Goal: Task Accomplishment & Management: Manage account settings

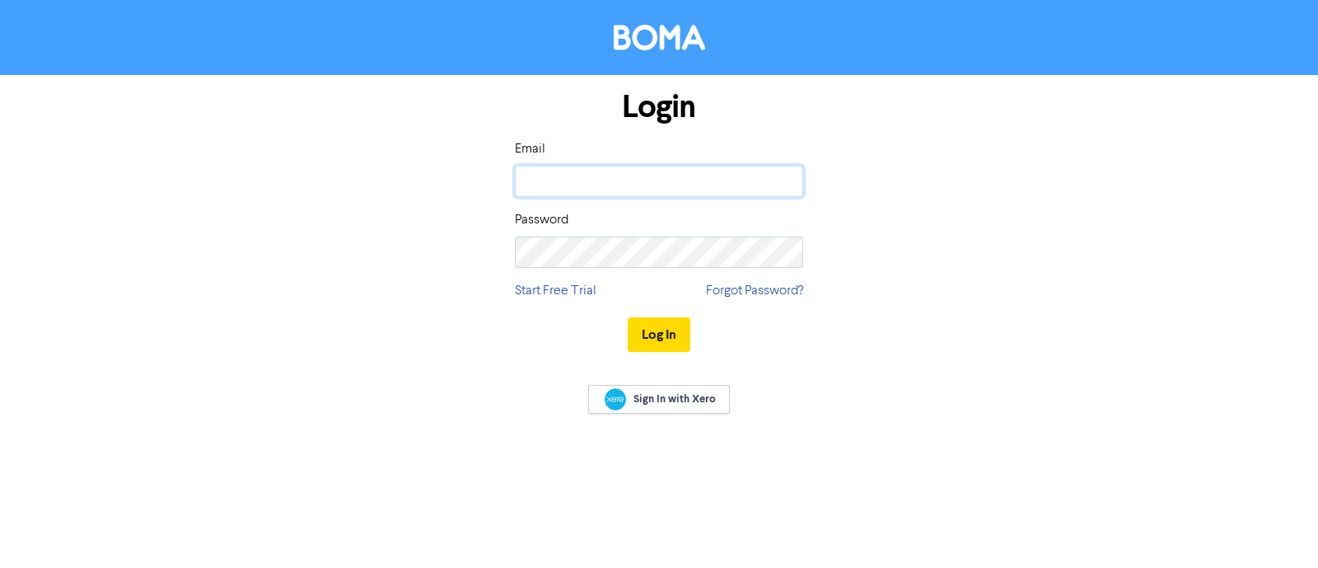
click at [691, 184] on input "email" at bounding box center [659, 181] width 288 height 31
type input "[EMAIL_ADDRESS][DOMAIN_NAME]"
click at [628, 317] on button "Log In" at bounding box center [659, 334] width 63 height 35
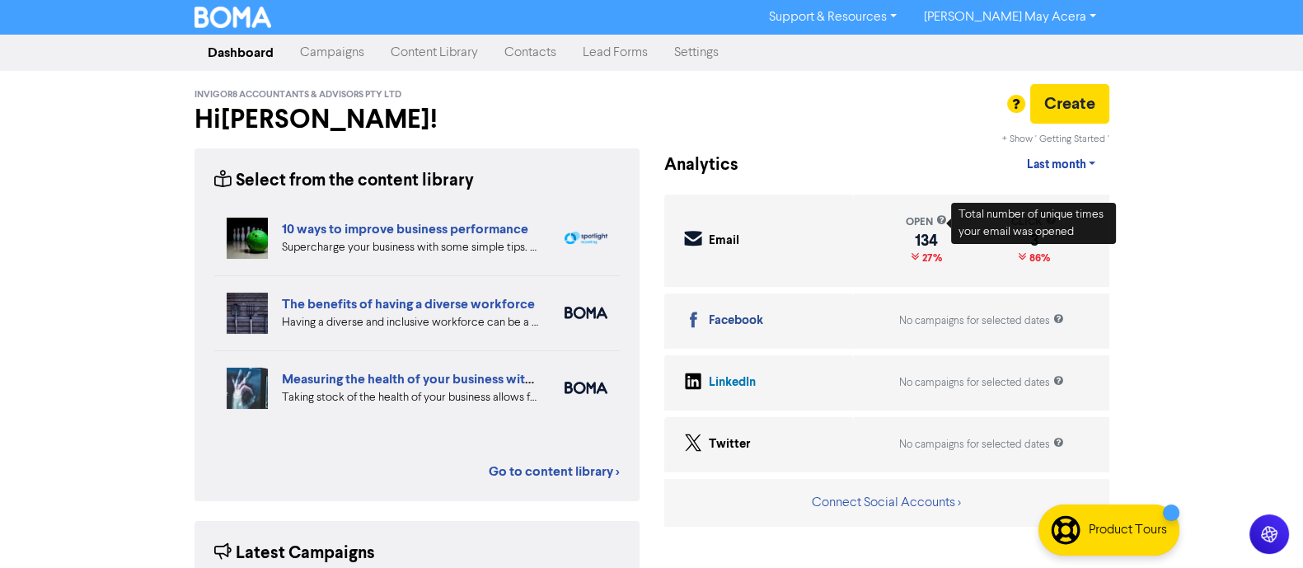
click at [515, 54] on link "Contacts" at bounding box center [530, 52] width 78 height 33
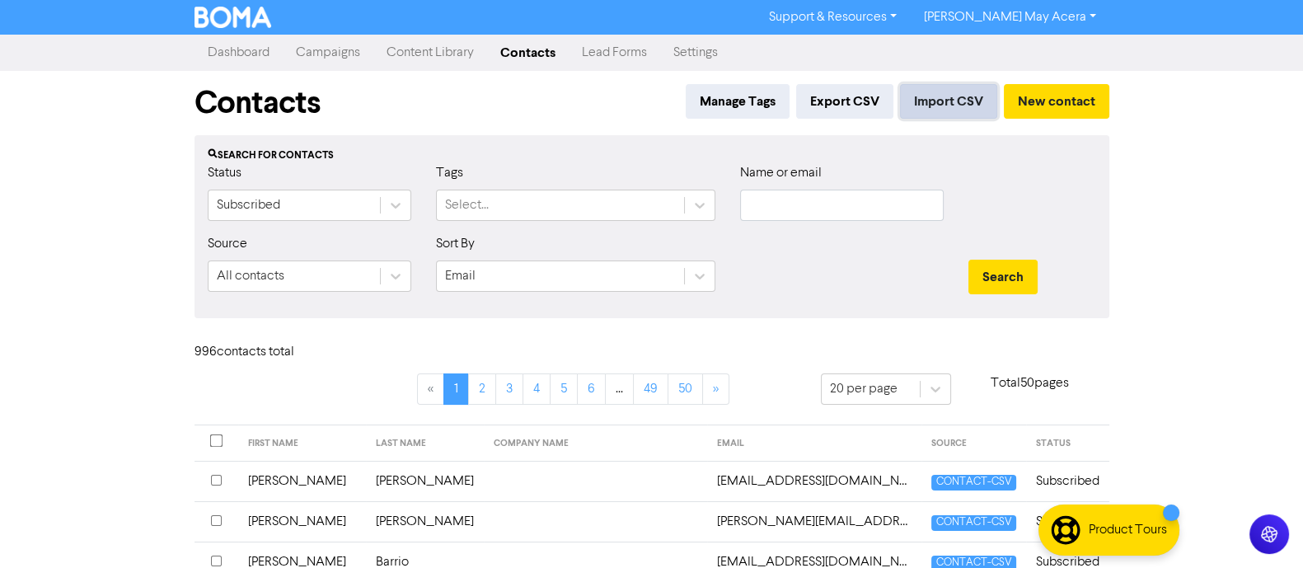
click at [938, 94] on button "Import CSV" at bounding box center [948, 101] width 97 height 35
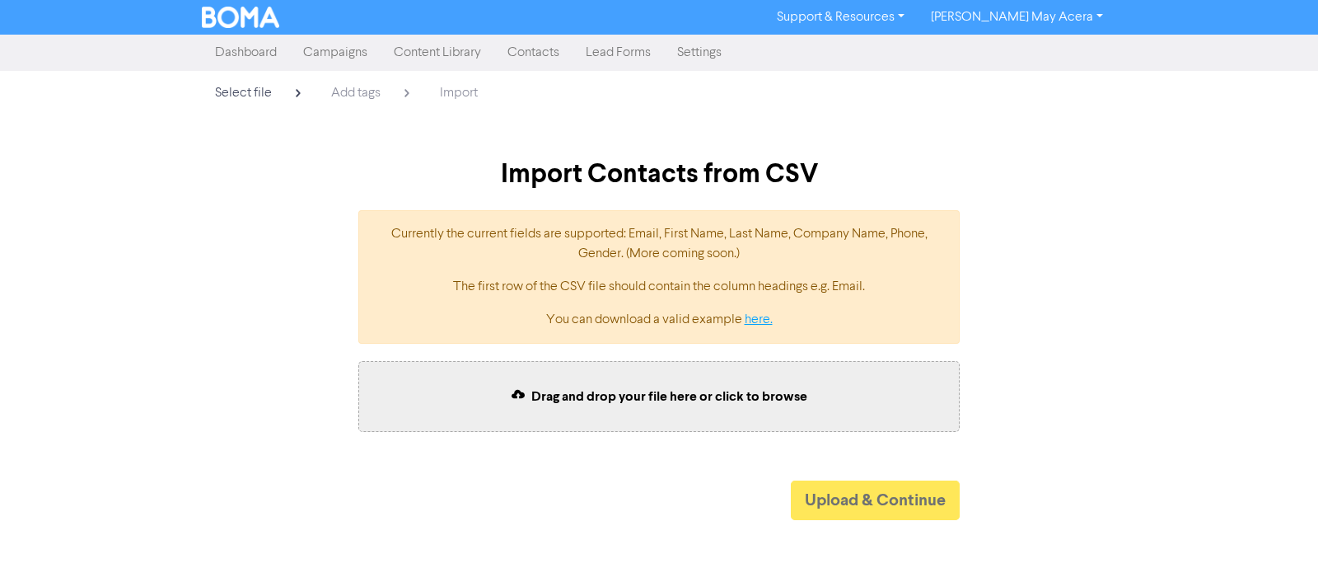
click at [758, 323] on link "here." at bounding box center [759, 319] width 28 height 13
click at [1163, 232] on div "Select file Add tags Import Import Contacts from CSV Currently the current fiel…" at bounding box center [659, 295] width 1318 height 449
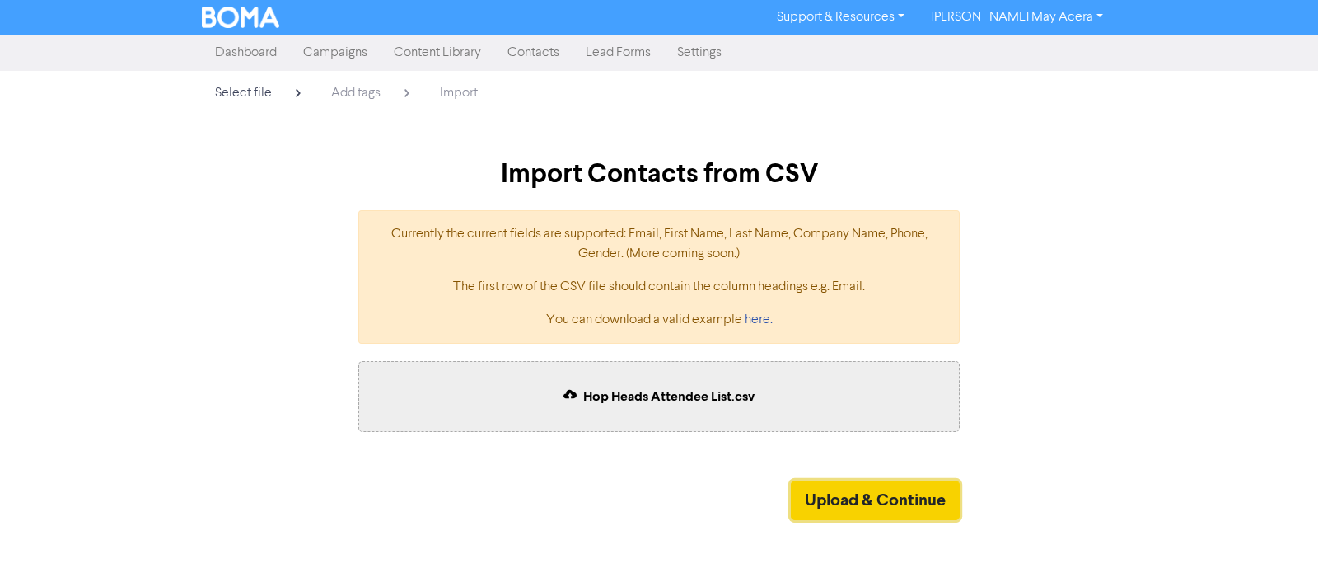
click at [798, 490] on button "Upload & Continue" at bounding box center [875, 500] width 169 height 40
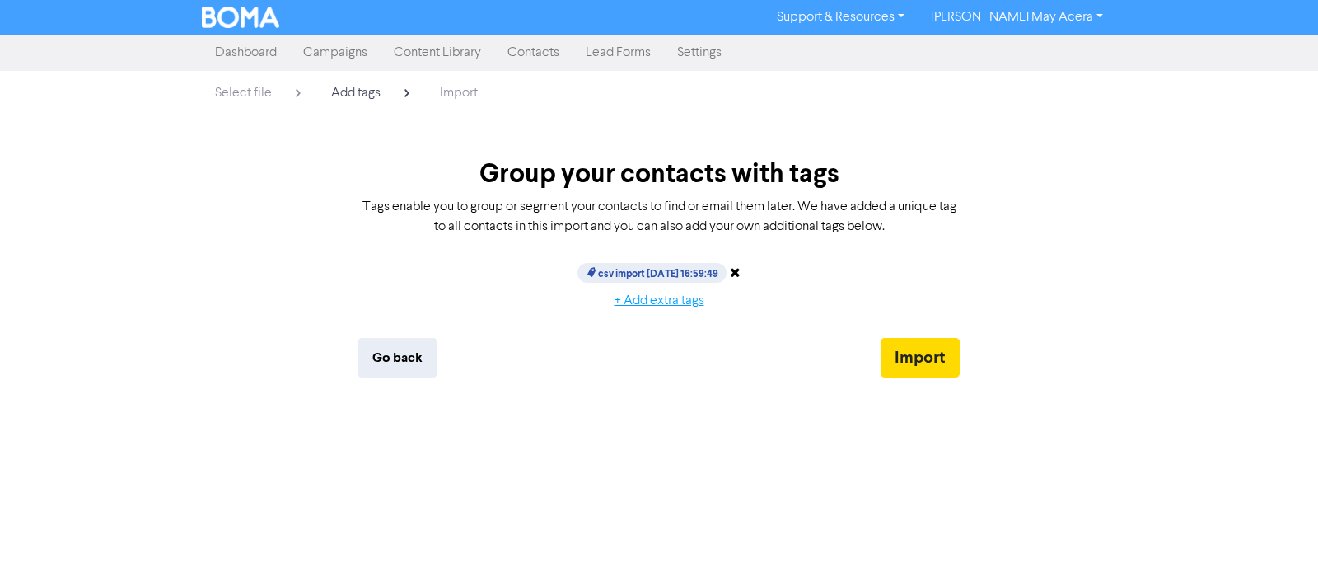
click at [680, 295] on button "+ Add extra tags" at bounding box center [660, 300] width 118 height 35
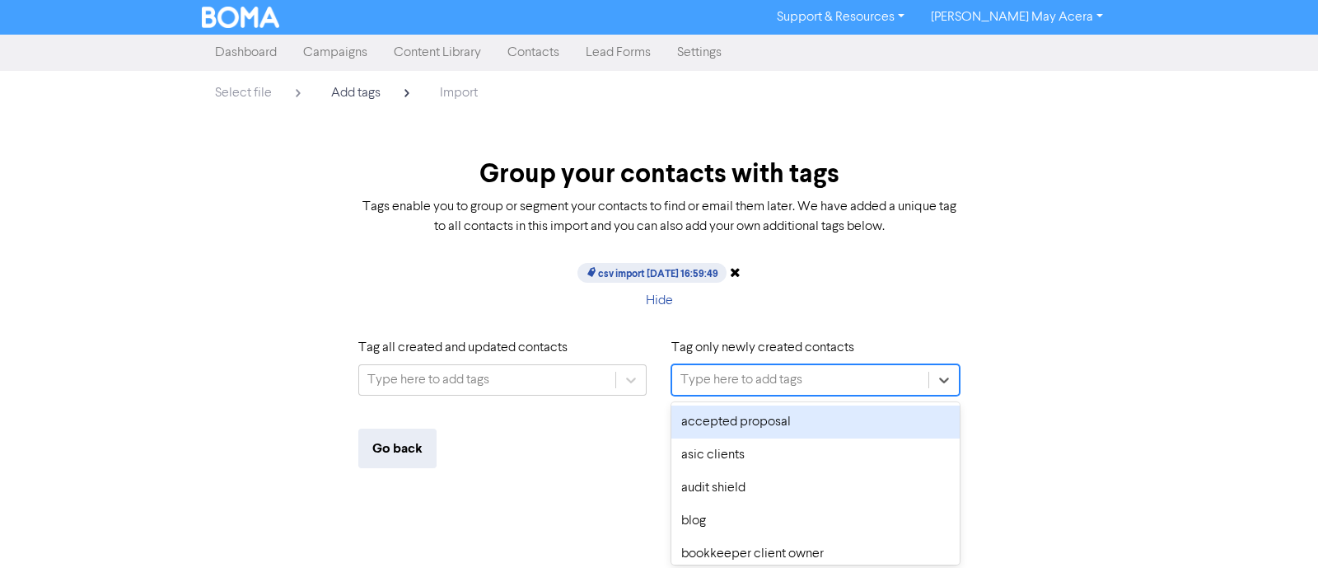
click at [776, 379] on div "Type here to add tags" at bounding box center [742, 380] width 122 height 20
click at [752, 372] on div "Type here to add tags" at bounding box center [742, 380] width 122 height 20
paste input "hop heads attendee list"
type input "hop heads attendee list"
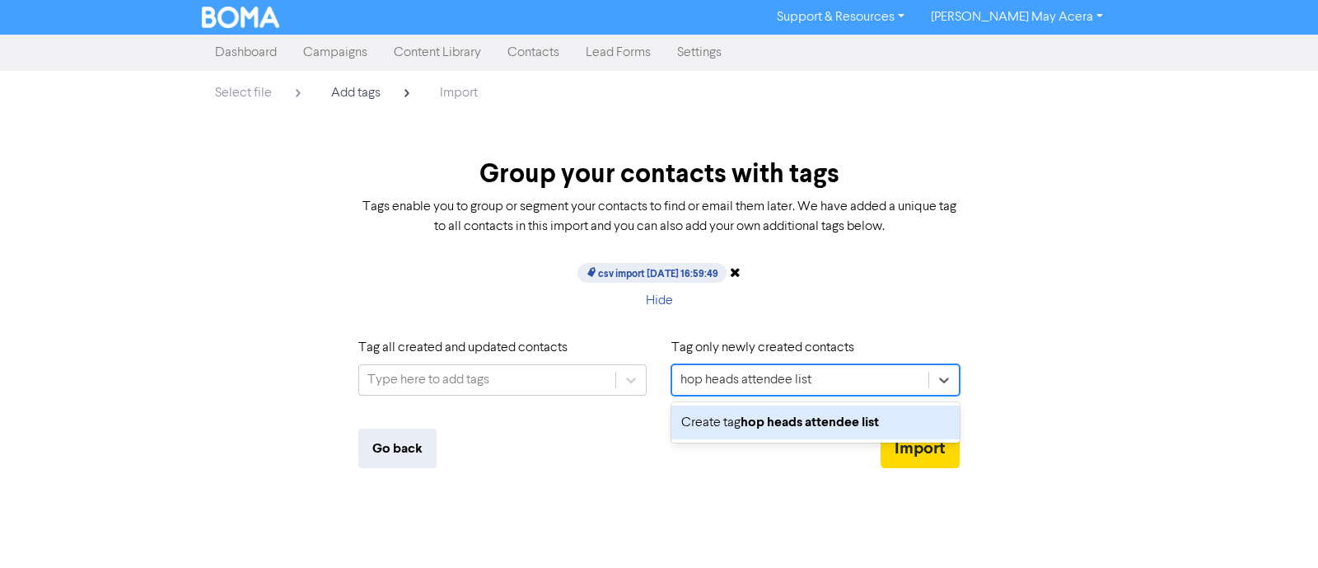
click at [749, 420] on b "hop heads attendee list" at bounding box center [810, 422] width 138 height 16
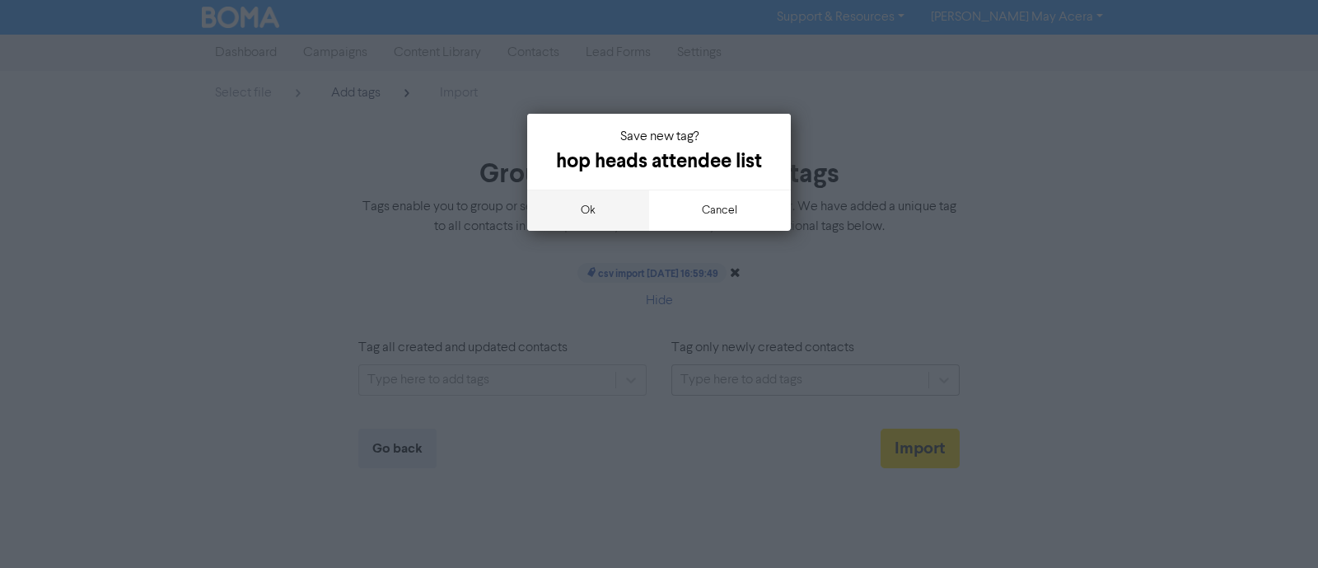
click at [618, 211] on button "ok" at bounding box center [588, 210] width 122 height 41
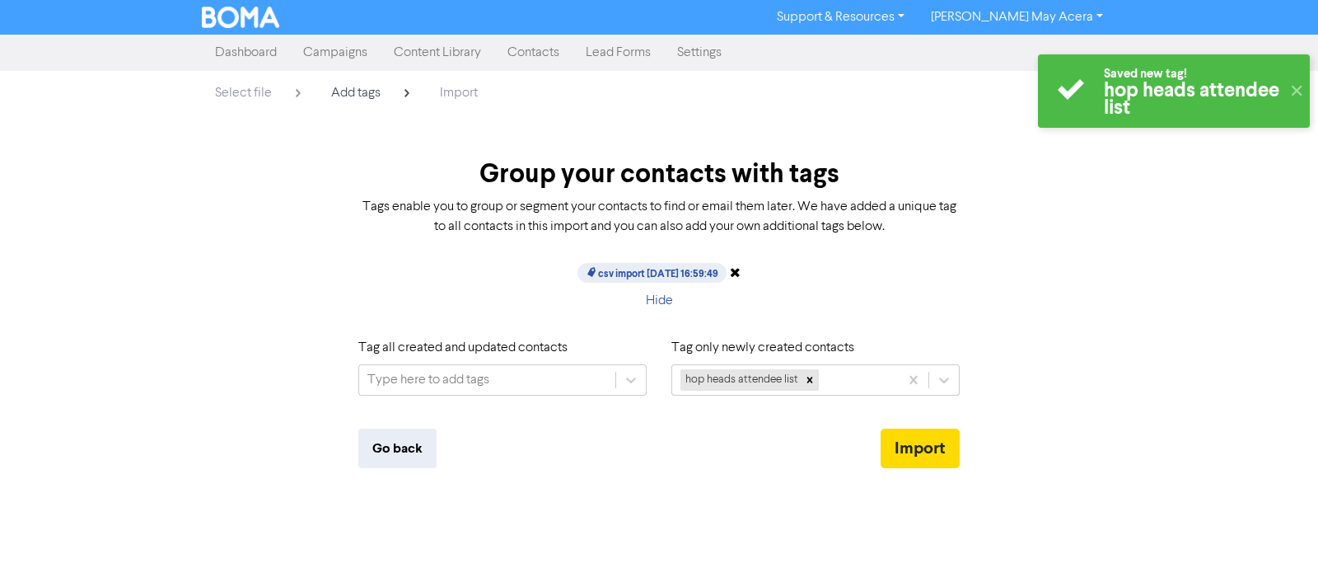
click at [741, 269] on icon at bounding box center [735, 271] width 11 height 13
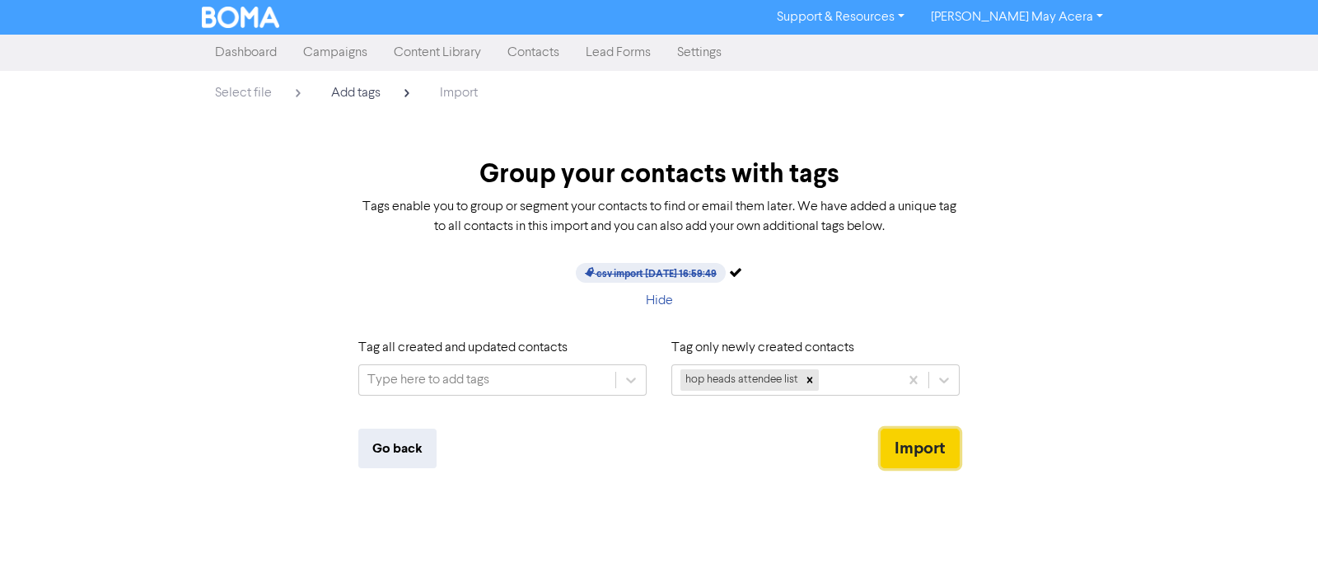
click at [898, 451] on button "Import" at bounding box center [920, 448] width 79 height 40
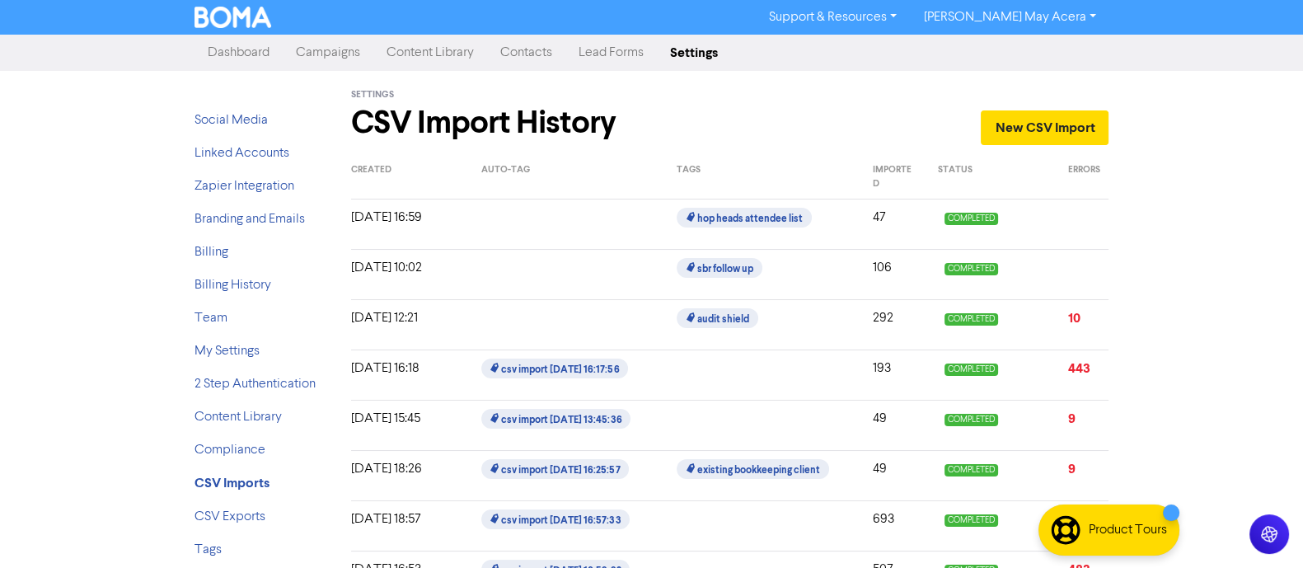
click at [522, 52] on link "Contacts" at bounding box center [526, 52] width 78 height 33
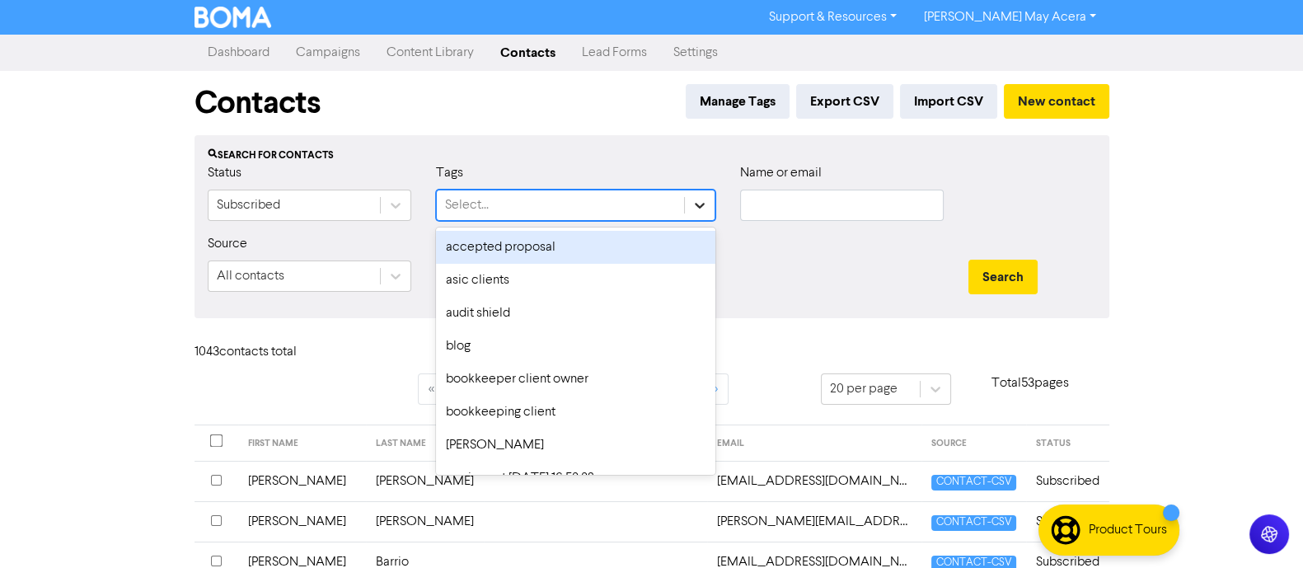
click at [694, 199] on icon at bounding box center [699, 205] width 16 height 16
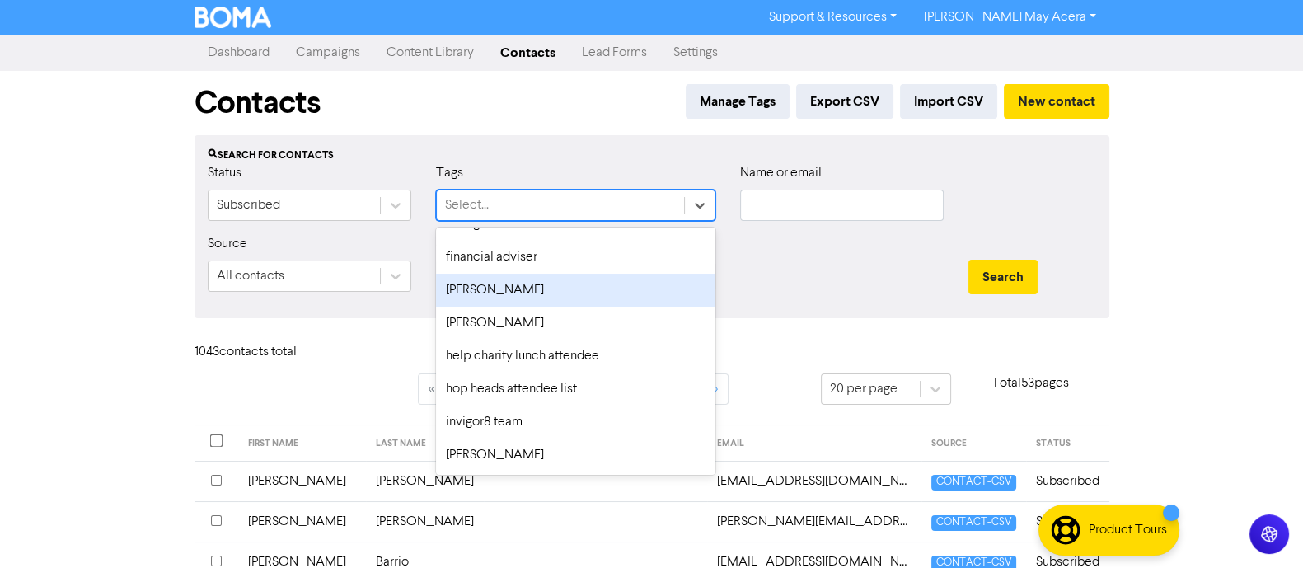
scroll to position [618, 0]
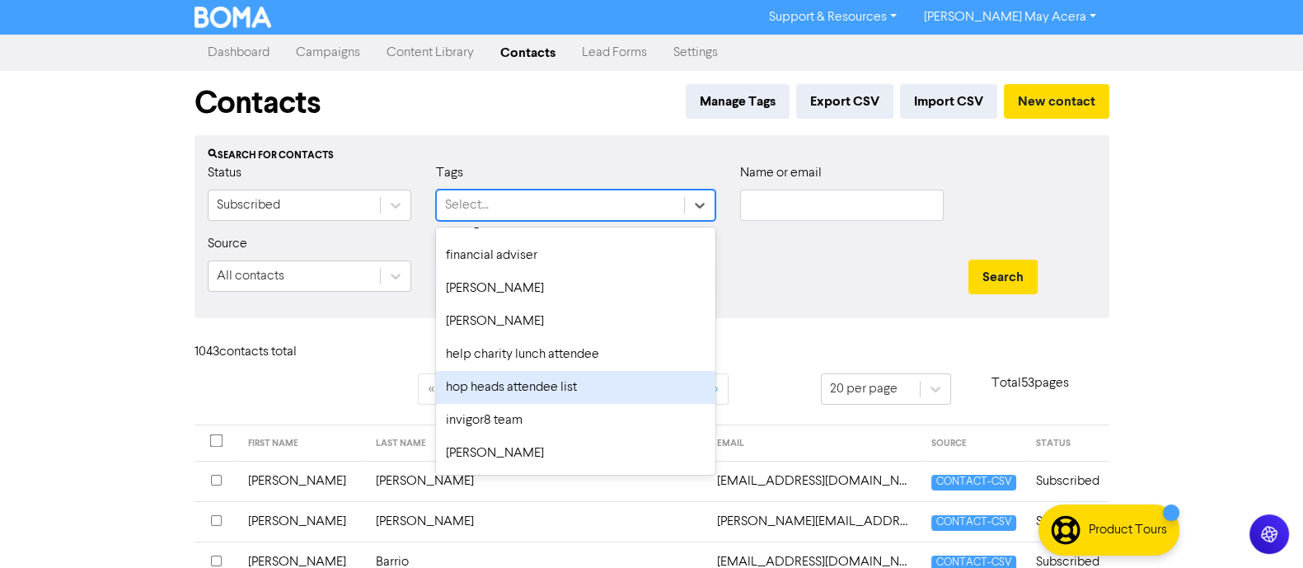
click at [539, 395] on div "hop heads attendee list" at bounding box center [575, 387] width 279 height 33
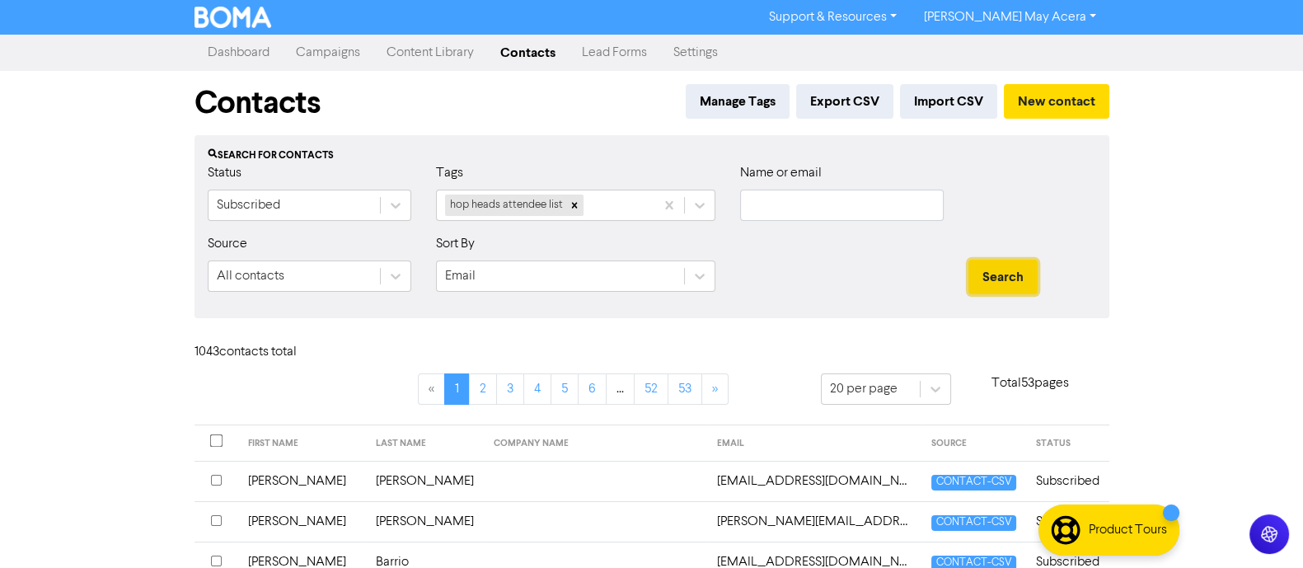
click at [980, 266] on button "Search" at bounding box center [1002, 277] width 69 height 35
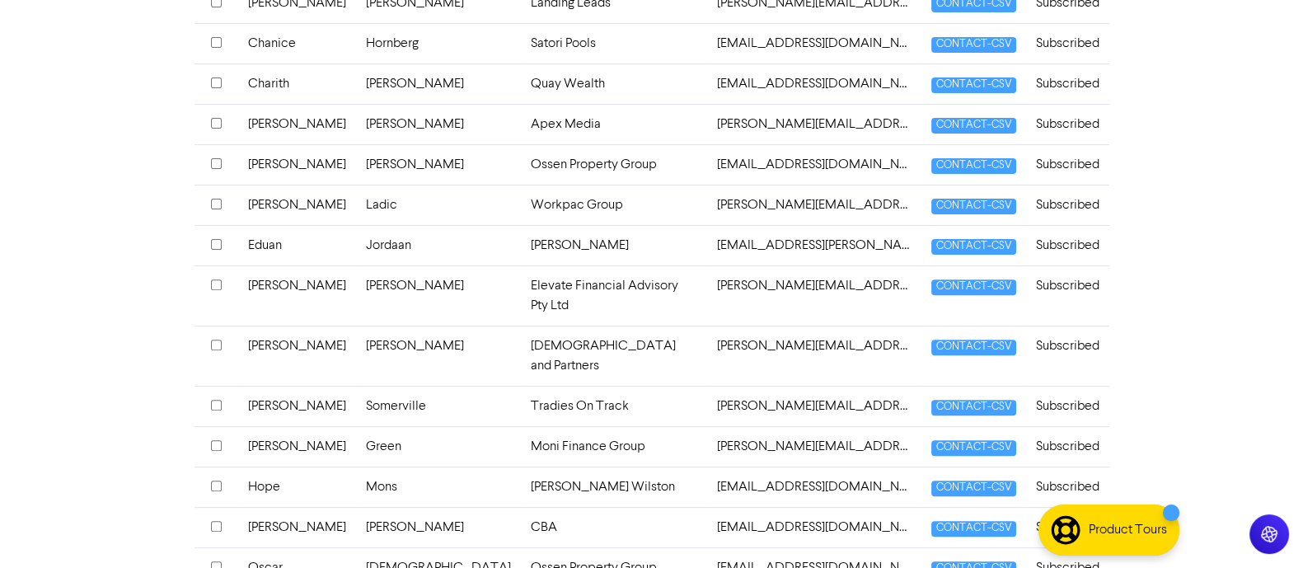
scroll to position [760, 0]
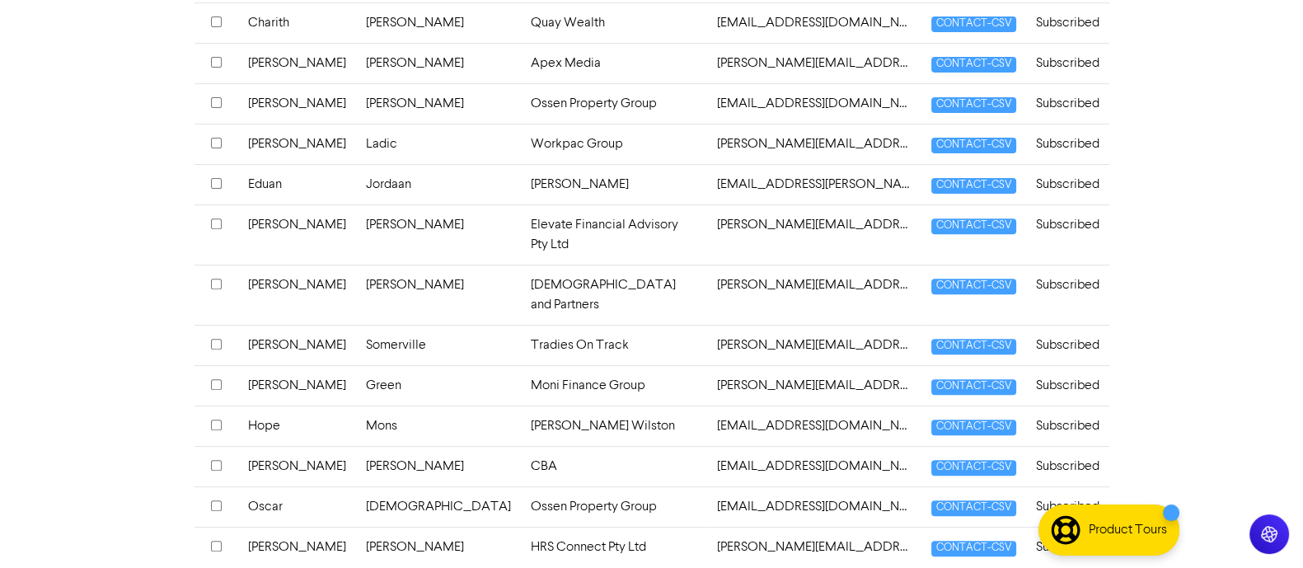
click at [1139, 524] on div "Product Tours" at bounding box center [1127, 530] width 78 height 20
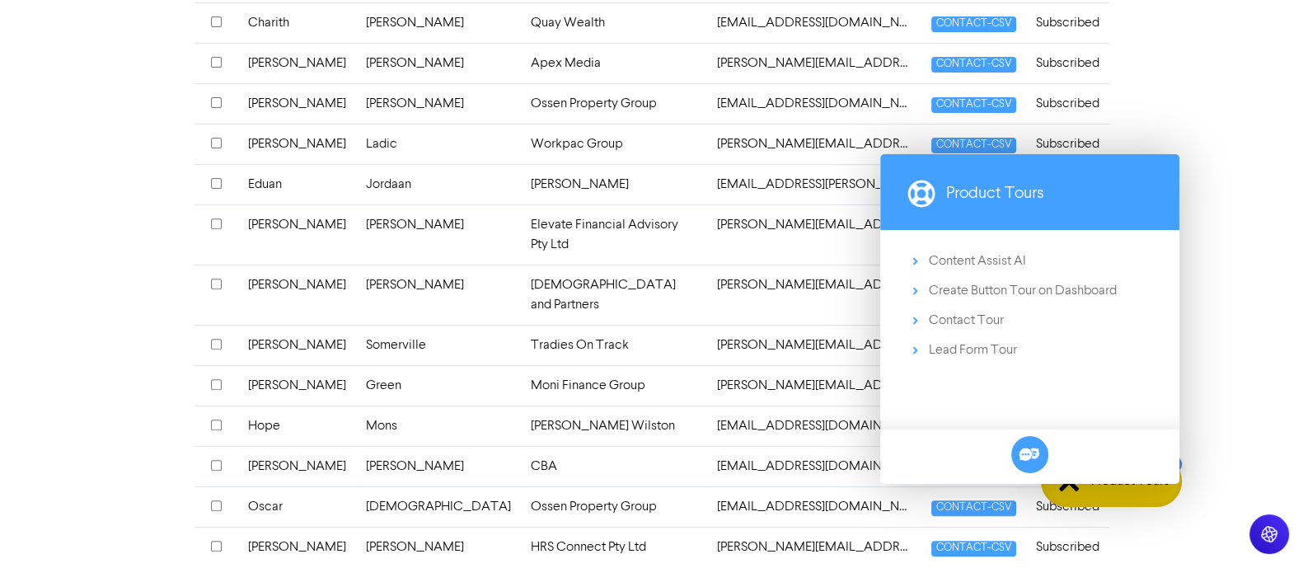
drag, startPoint x: 1172, startPoint y: 550, endPoint x: 1176, endPoint y: 502, distance: 48.8
click at [1019, 459] on icon at bounding box center [1028, 454] width 21 height 21
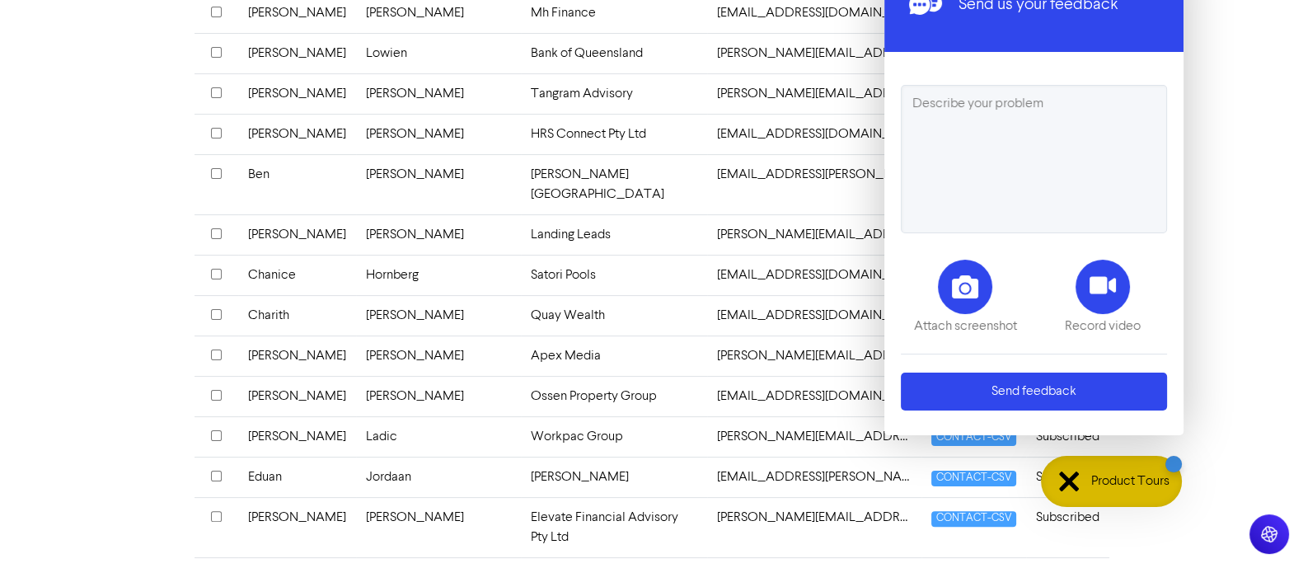
scroll to position [452, 0]
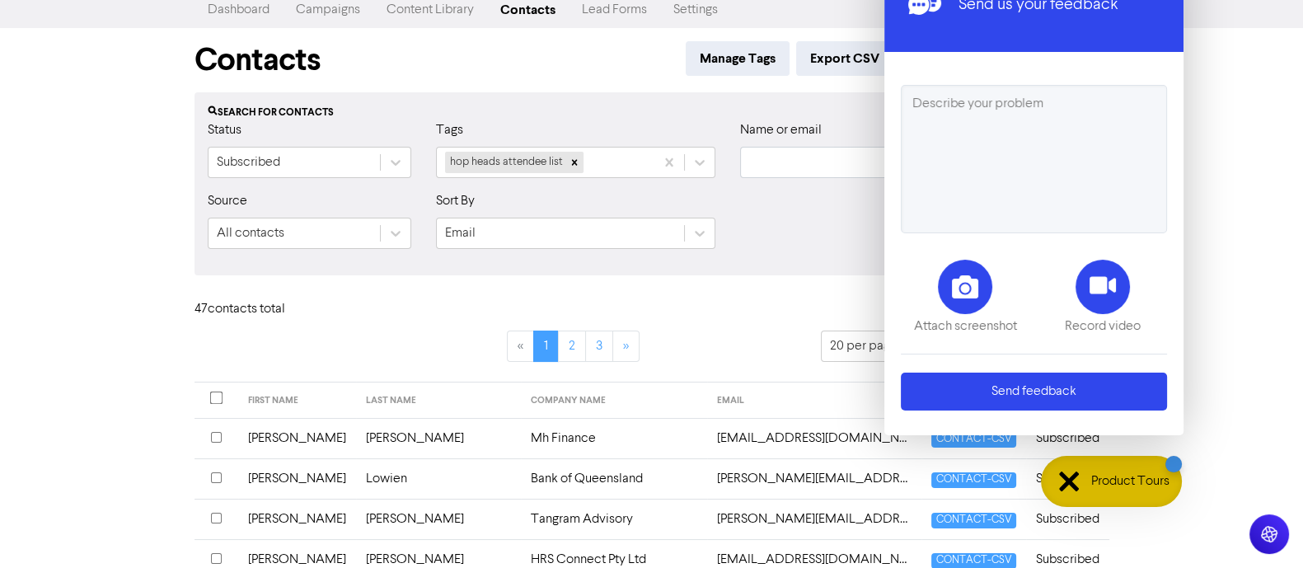
scroll to position [40, 0]
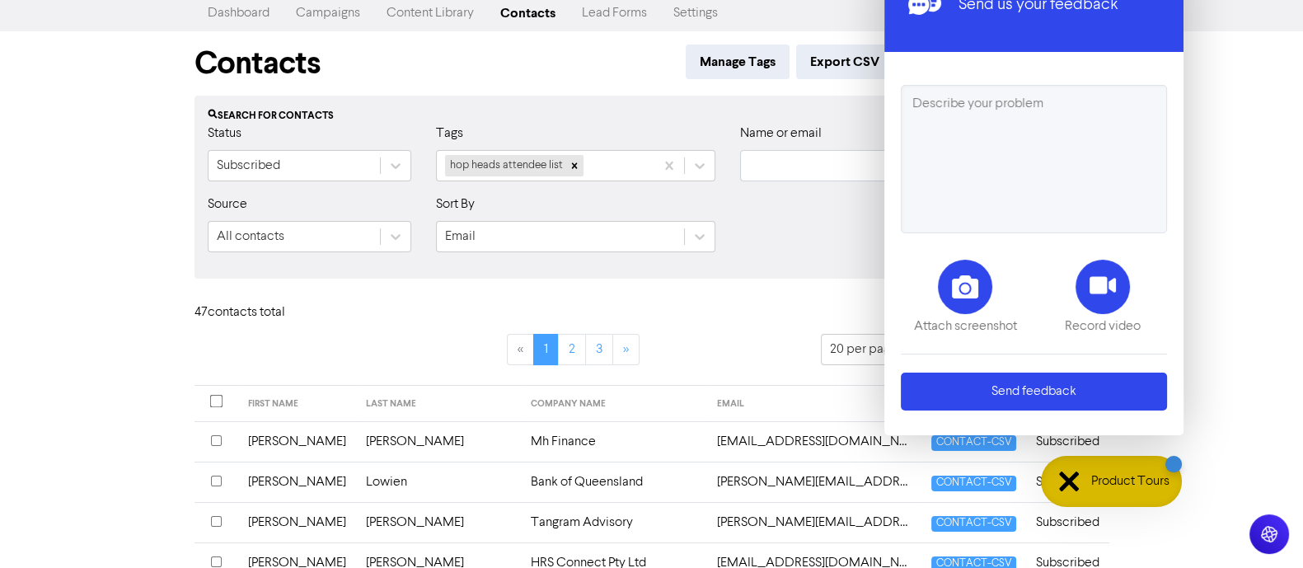
drag, startPoint x: 1130, startPoint y: 475, endPoint x: 1163, endPoint y: 514, distance: 50.3
click at [1158, 517] on body "Support & Resources Video Tutorials FAQ & Guides Marketing Education [PERSON_NA…" at bounding box center [651, 244] width 1303 height 568
click at [1180, 492] on div "Product Tours" at bounding box center [1111, 481] width 141 height 51
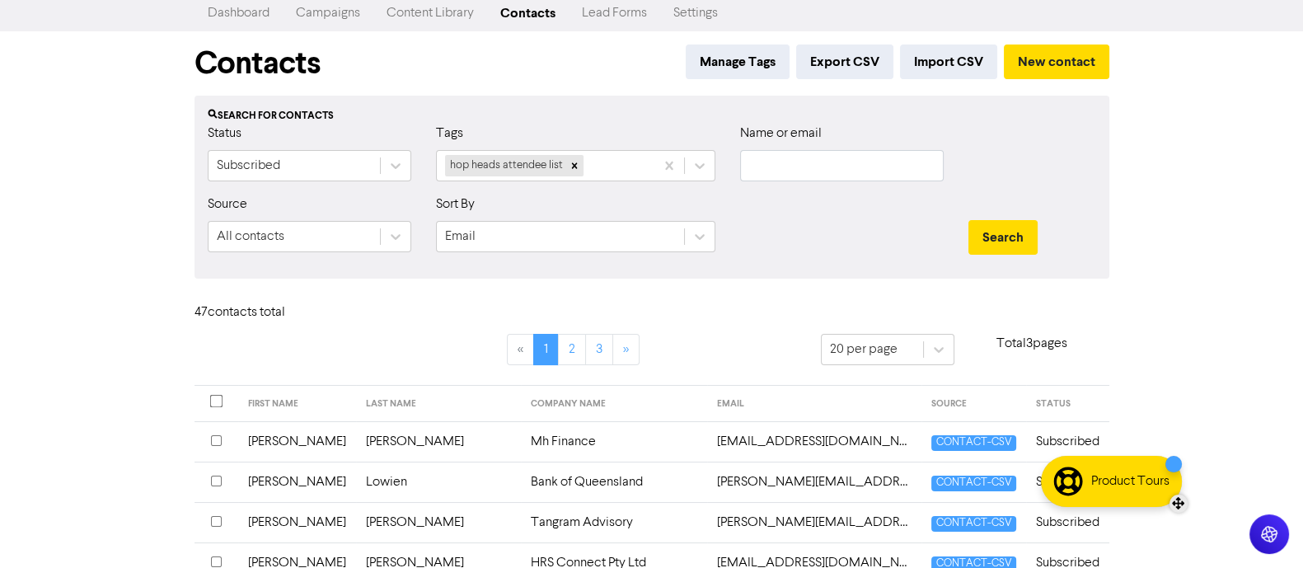
drag, startPoint x: 1154, startPoint y: 479, endPoint x: 1186, endPoint y: 507, distance: 42.0
click at [1181, 507] on div "Product Tours" at bounding box center [1111, 481] width 141 height 51
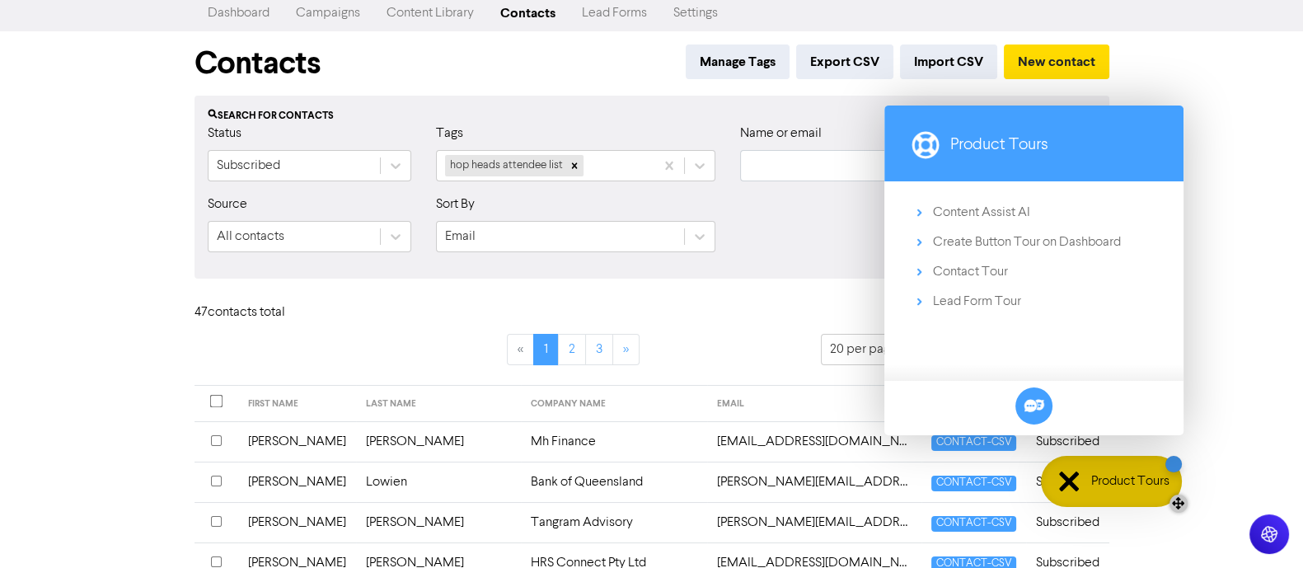
click at [1177, 506] on div at bounding box center [1178, 503] width 18 height 18
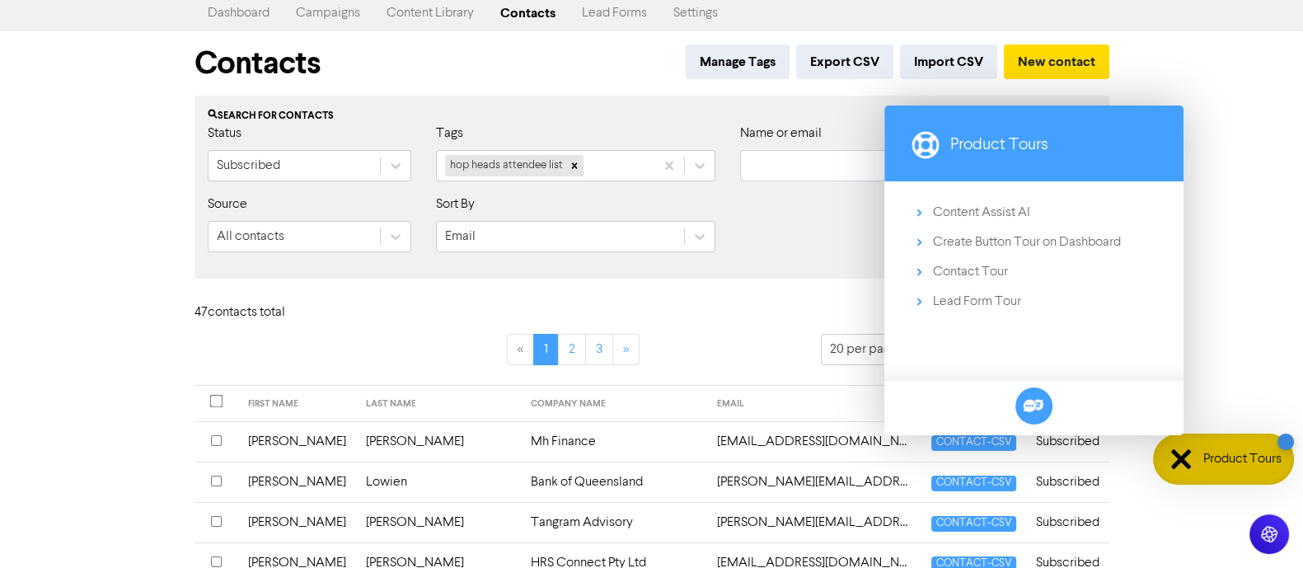
click at [1291, 484] on div "Support & Resources Video Tutorials FAQ & Guides Marketing Education [PERSON_NA…" at bounding box center [651, 244] width 1303 height 568
click at [1258, 243] on div "Support & Resources Video Tutorials FAQ & Guides Marketing Education [PERSON_NA…" at bounding box center [651, 244] width 1303 height 568
click at [1075, 411] on div "Send Feedback Send Feedback" at bounding box center [1033, 405] width 307 height 48
click at [1069, 115] on div "Product Tours" at bounding box center [1033, 145] width 299 height 73
click at [1233, 113] on div "Support & Resources Video Tutorials FAQ & Guides Marketing Education [PERSON_NA…" at bounding box center [651, 244] width 1303 height 568
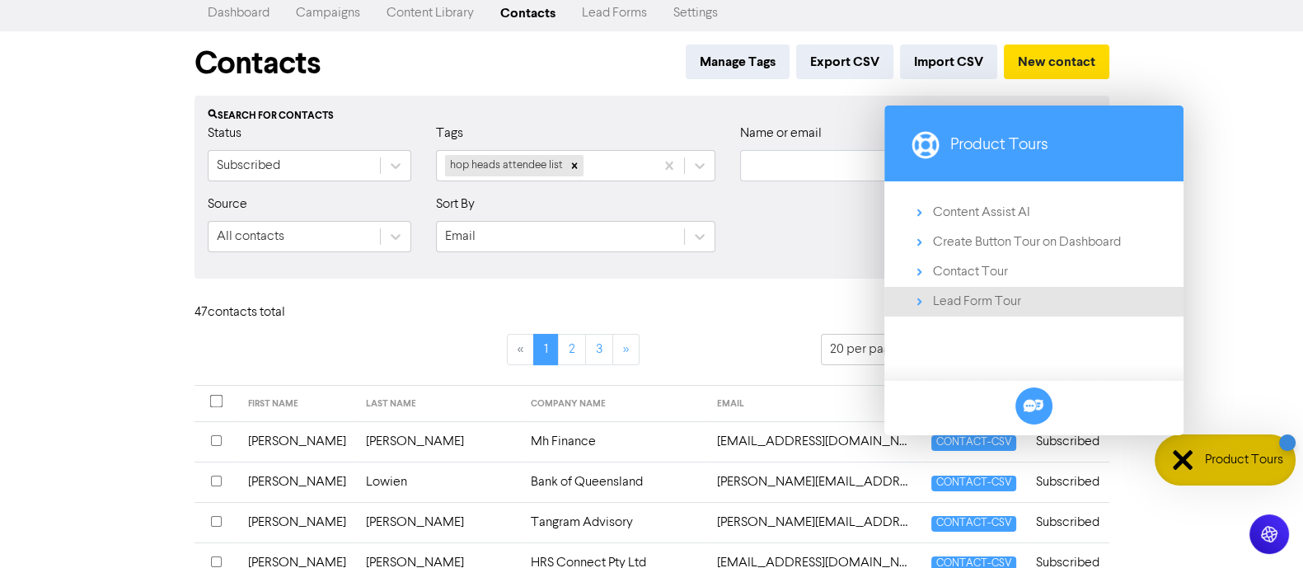
click at [1178, 294] on link "Lead Form Tour" at bounding box center [1033, 302] width 299 height 30
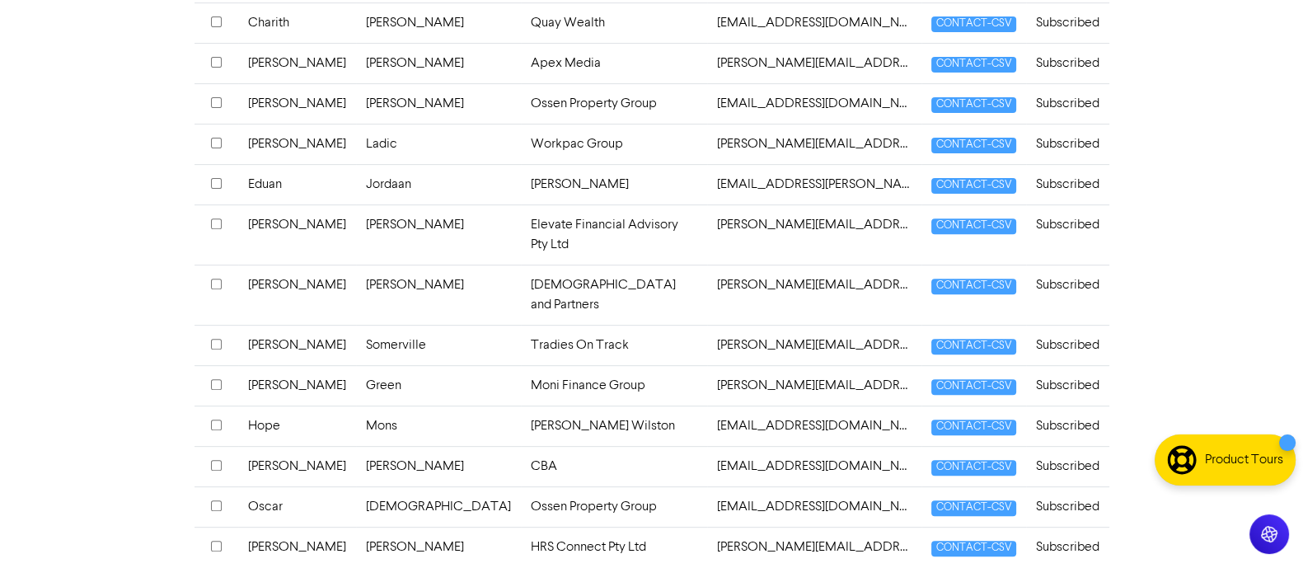
scroll to position [854, 0]
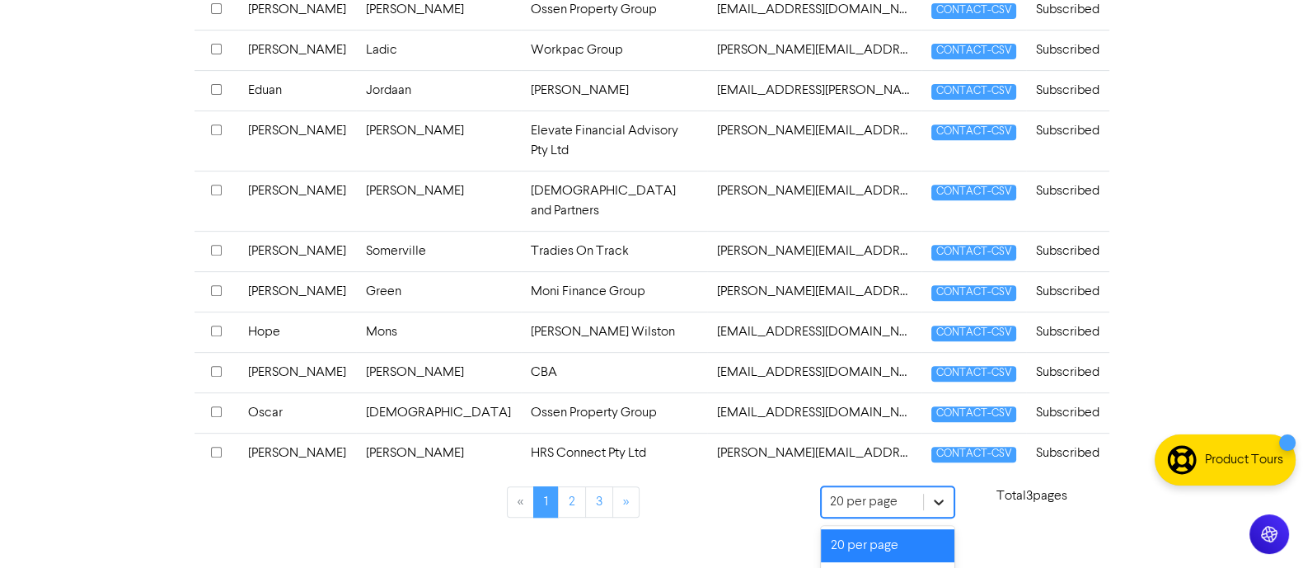
click at [933, 519] on div "option 100 per page focused, 3 of 3. 3 results available. Use Up and Down to ch…" at bounding box center [888, 502] width 134 height 33
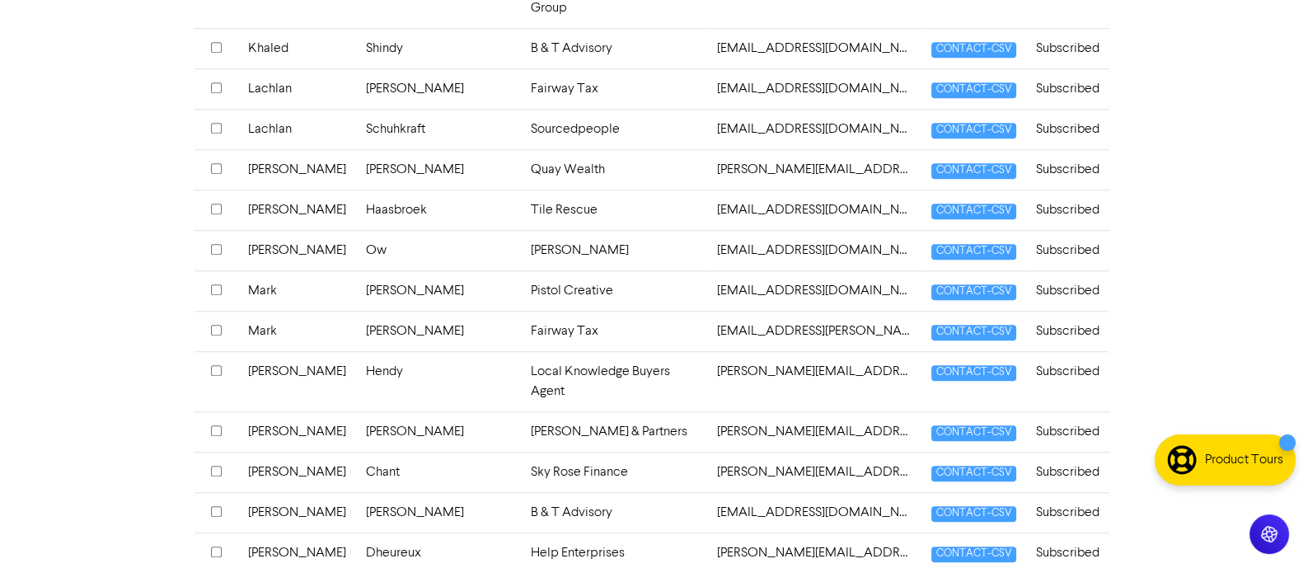
scroll to position [1846, 0]
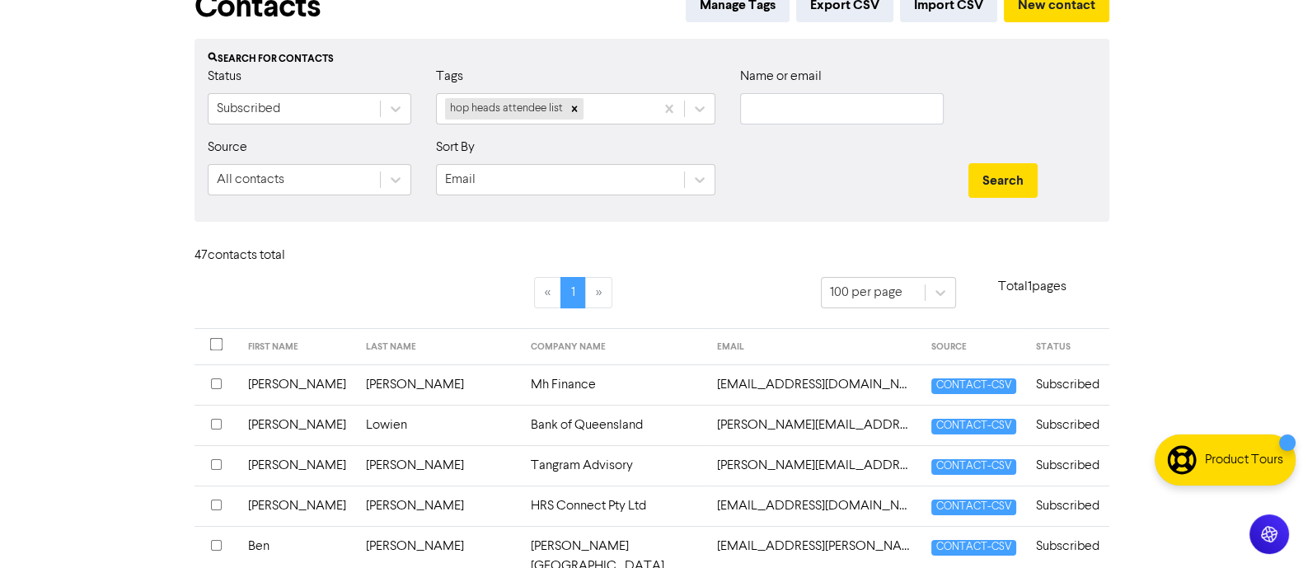
scroll to position [0, 0]
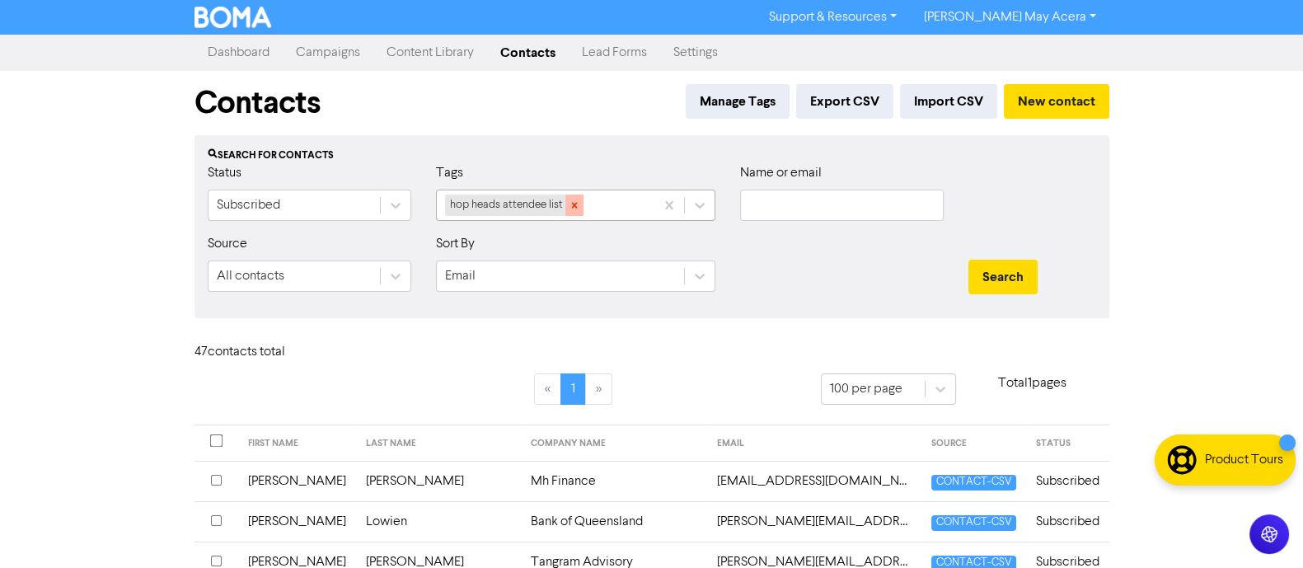
click at [573, 204] on icon at bounding box center [575, 205] width 12 height 12
